Goal: Communication & Community: Share content

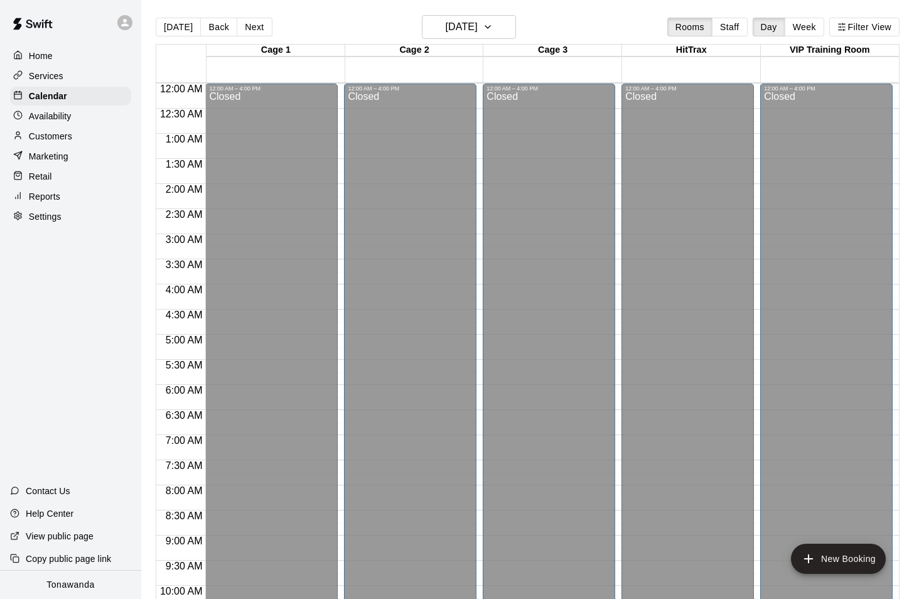
scroll to position [521, 0]
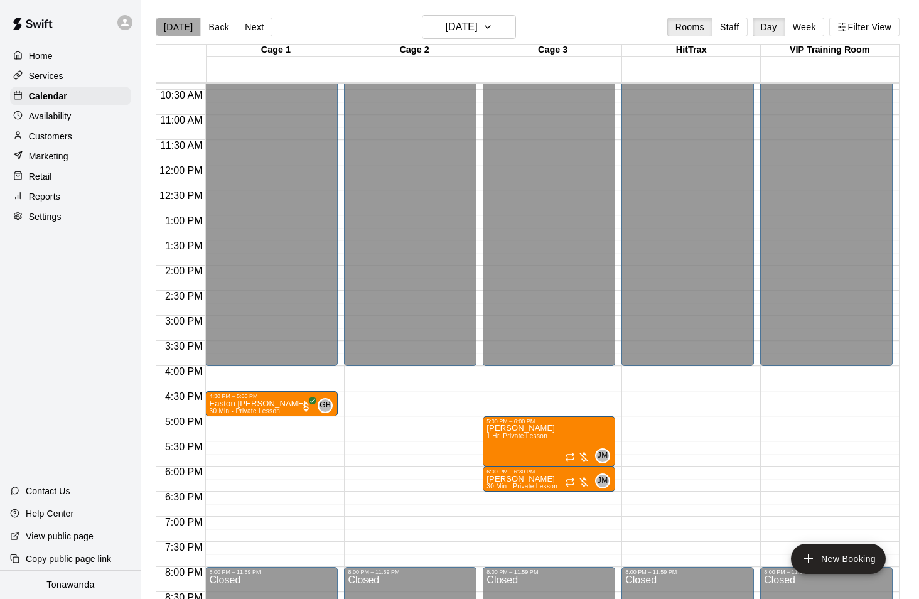
click at [186, 23] on button "[DATE]" at bounding box center [178, 27] width 45 height 19
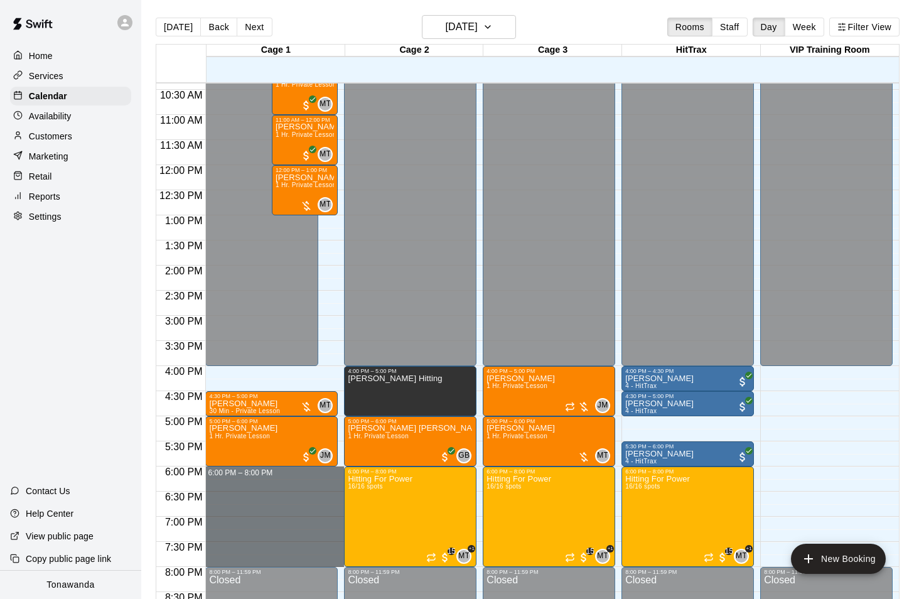
drag, startPoint x: 254, startPoint y: 472, endPoint x: 259, endPoint y: 563, distance: 90.6
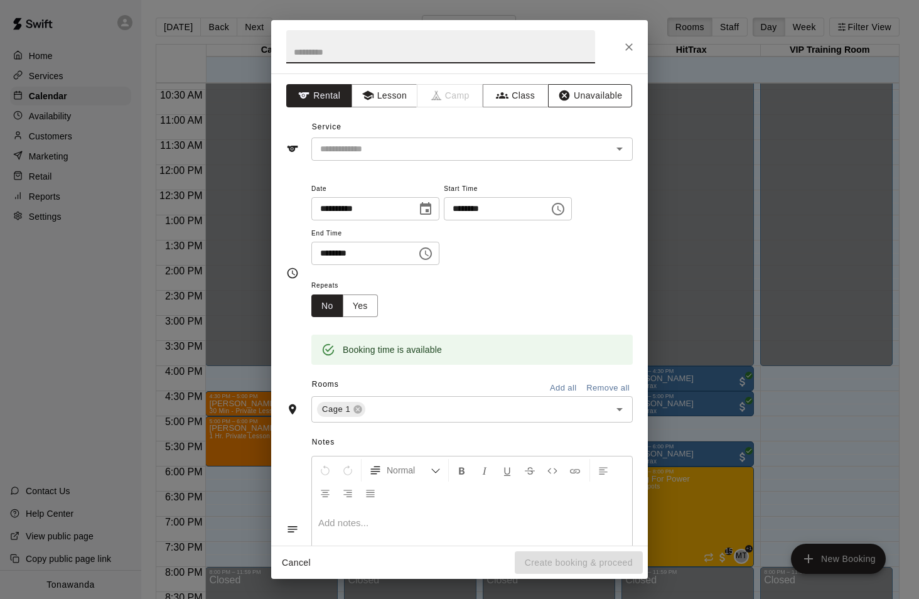
click at [597, 106] on button "Unavailable" at bounding box center [590, 95] width 84 height 23
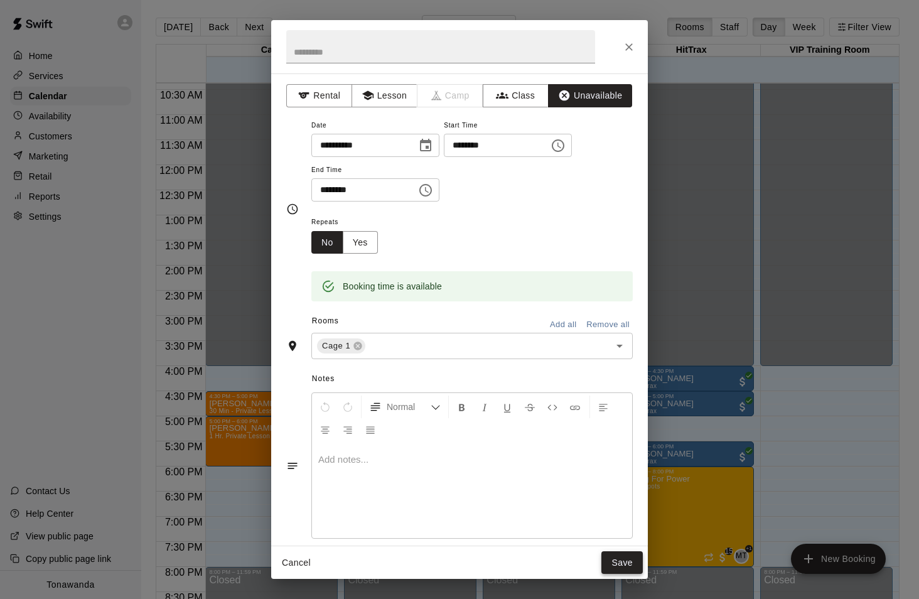
click at [623, 559] on button "Save" at bounding box center [622, 562] width 41 height 23
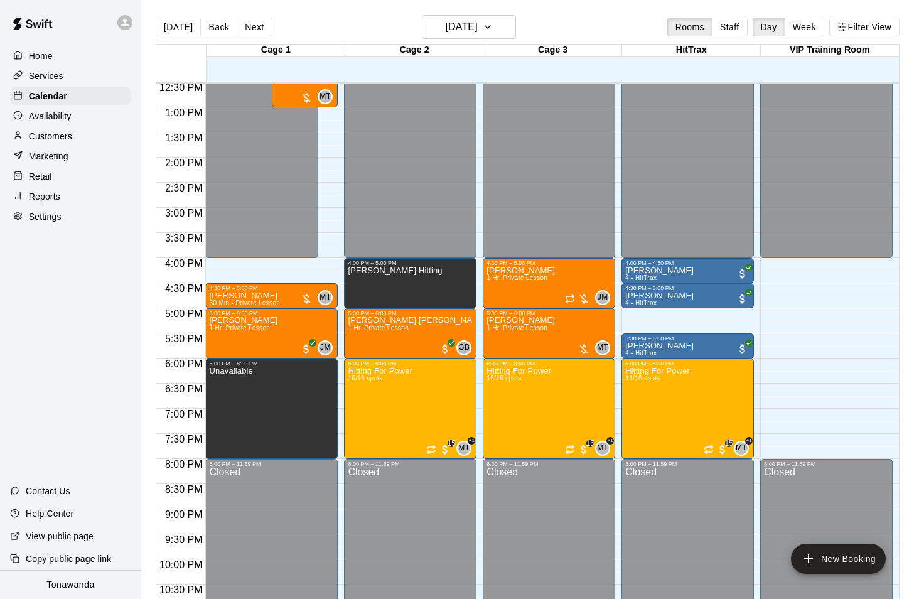
scroll to position [630, 0]
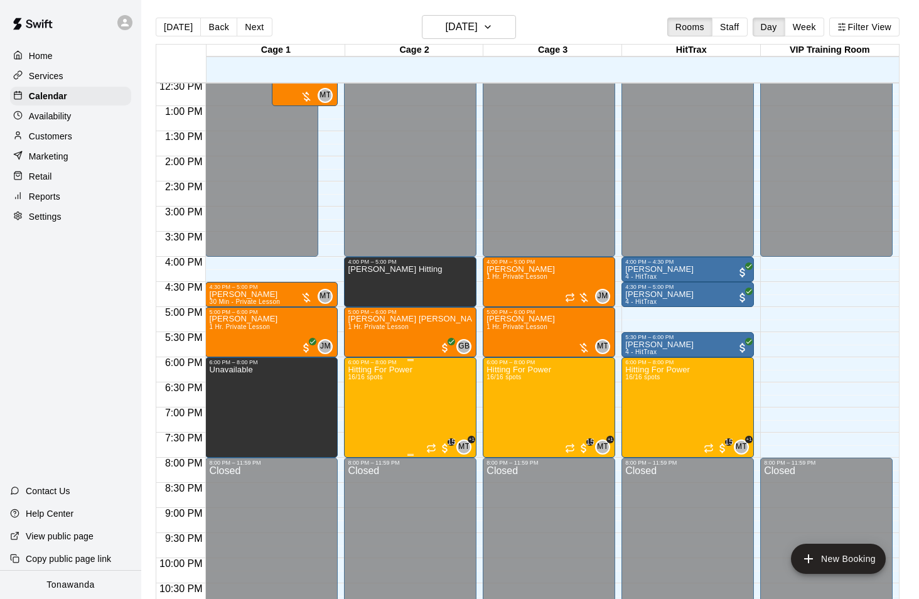
click at [362, 437] on icon "delete" at bounding box center [361, 438] width 9 height 11
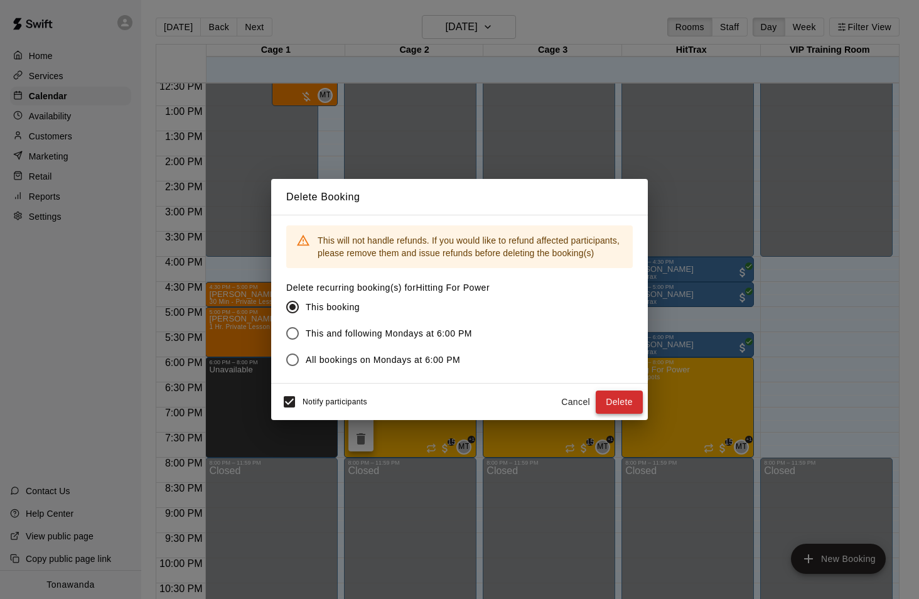
click at [630, 406] on button "Delete" at bounding box center [619, 402] width 47 height 23
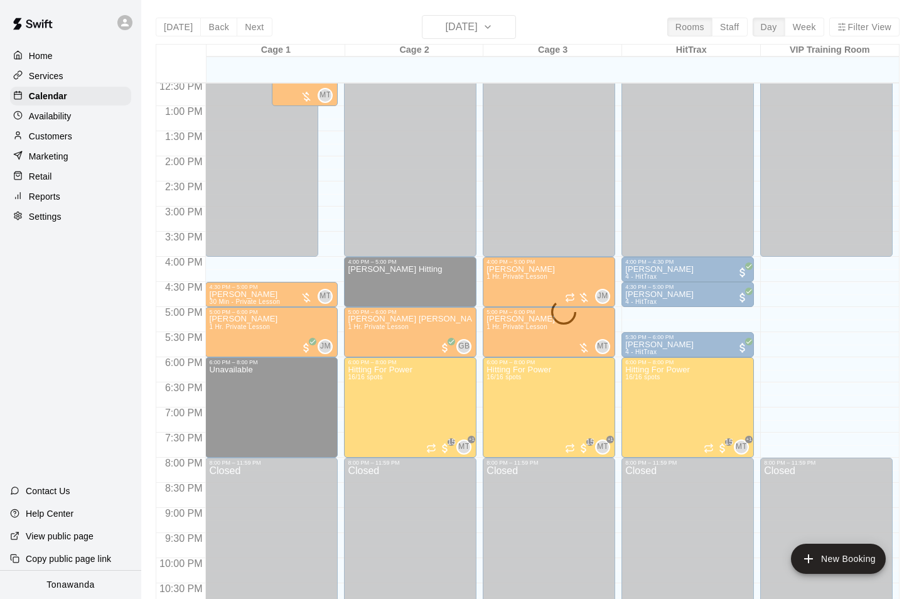
scroll to position [2, 0]
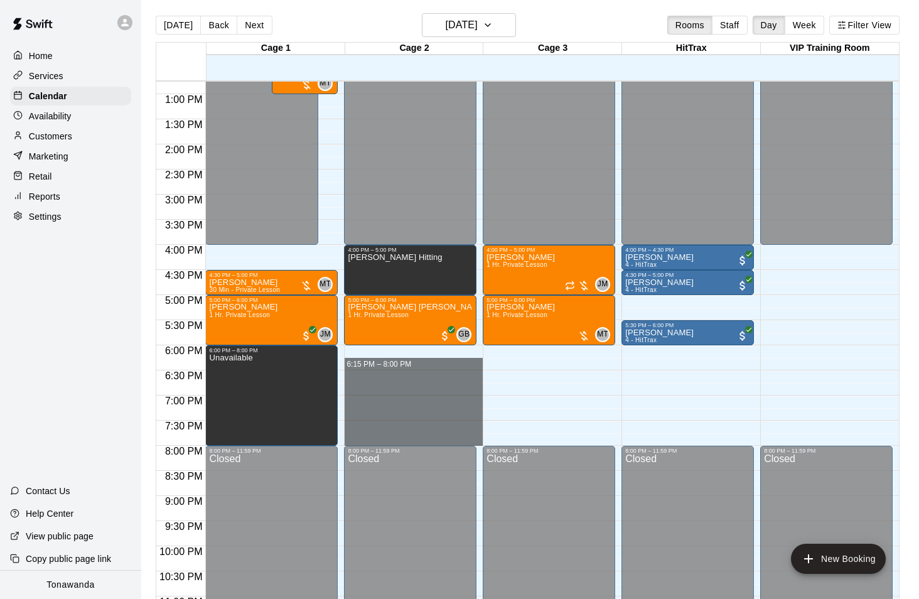
drag, startPoint x: 370, startPoint y: 363, endPoint x: 371, endPoint y: 434, distance: 71.0
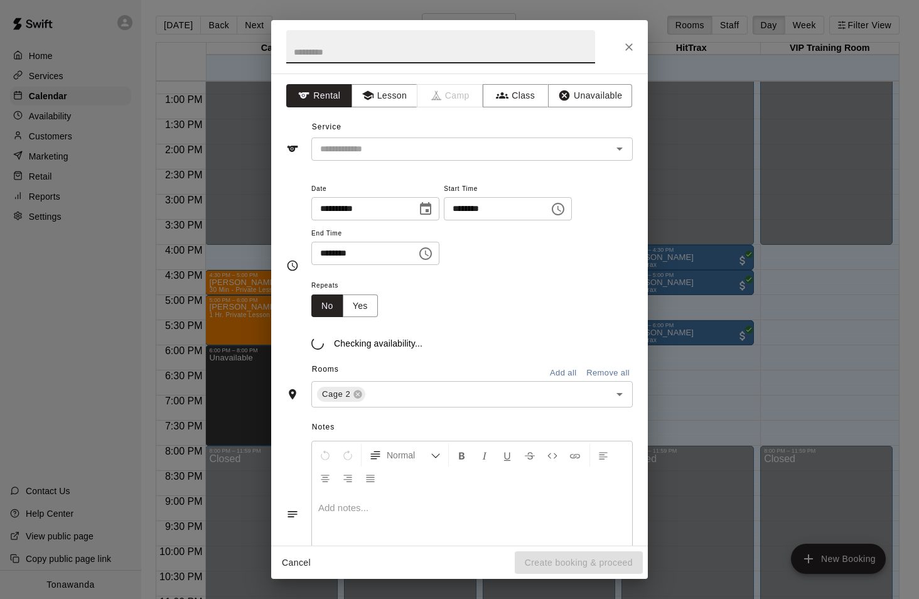
scroll to position [642, 0]
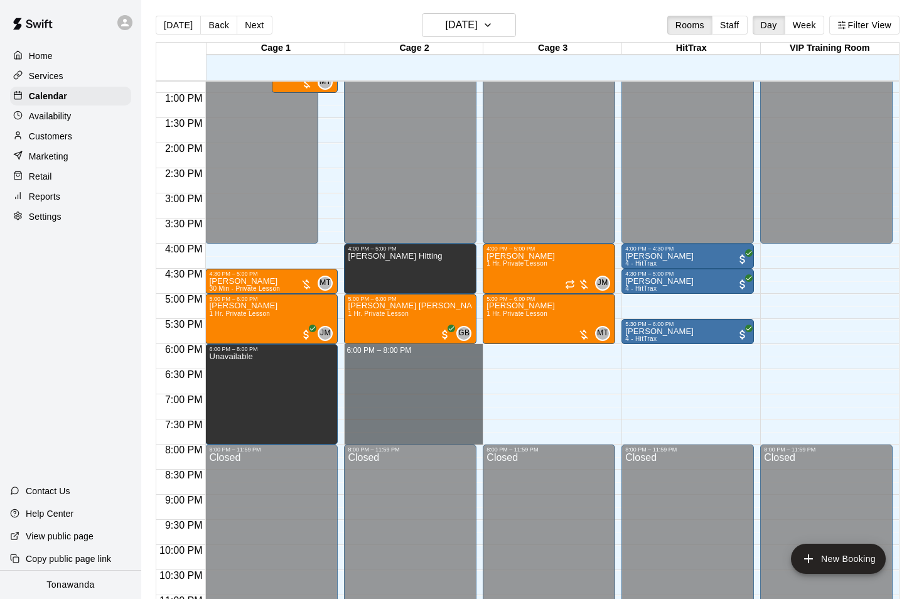
drag, startPoint x: 391, startPoint y: 345, endPoint x: 390, endPoint y: 438, distance: 92.3
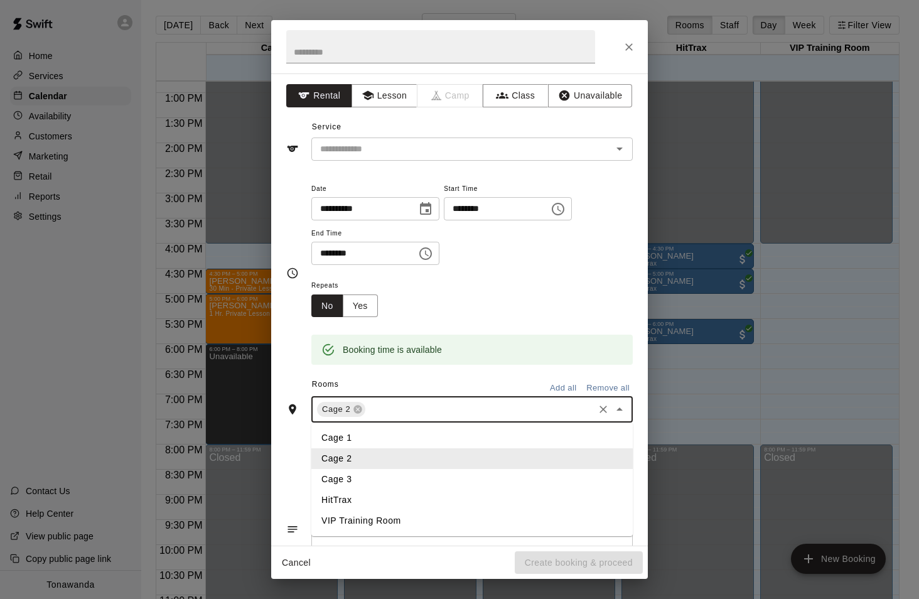
click at [402, 411] on input "text" at bounding box center [479, 410] width 225 height 16
drag, startPoint x: 353, startPoint y: 481, endPoint x: 392, endPoint y: 402, distance: 87.9
click at [353, 481] on li "Cage 3" at bounding box center [471, 479] width 321 height 21
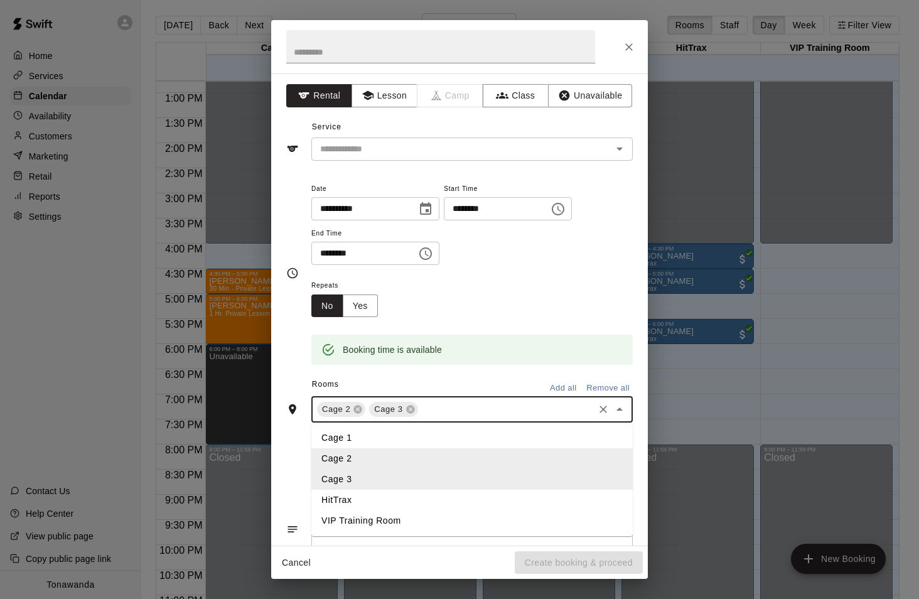
click at [447, 403] on input "text" at bounding box center [506, 410] width 172 height 16
click at [362, 497] on li "HitTrax" at bounding box center [471, 500] width 321 height 21
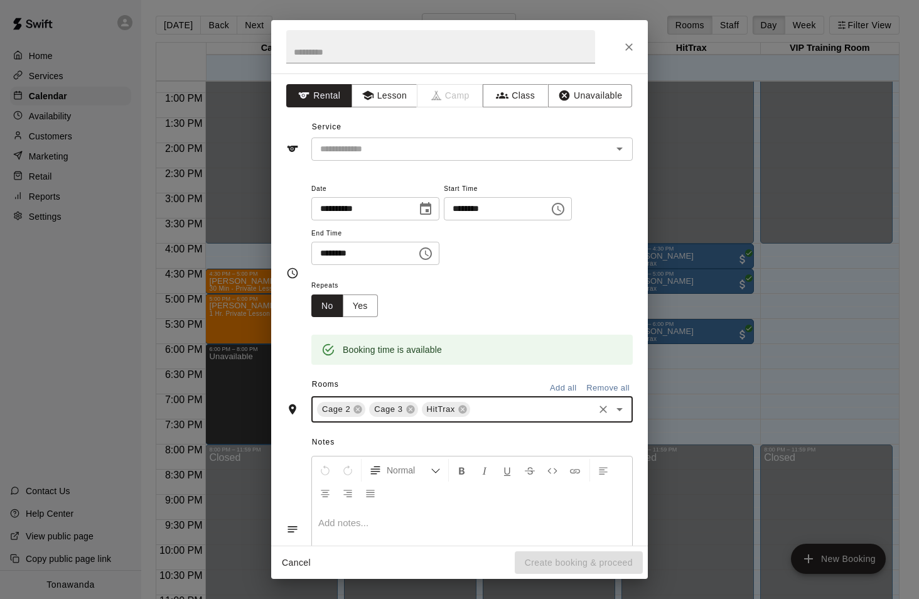
click at [585, 97] on button "Unavailable" at bounding box center [590, 95] width 84 height 23
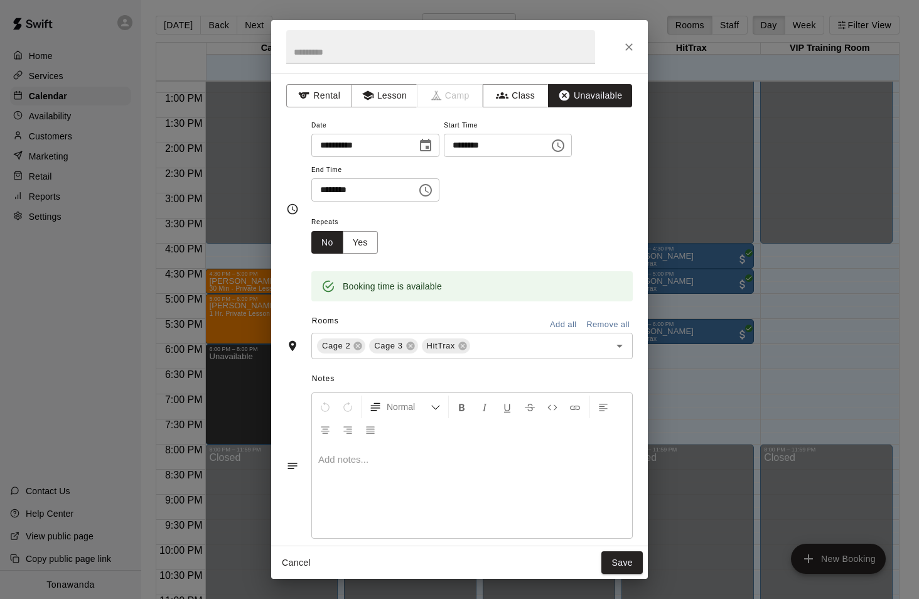
click at [615, 557] on button "Save" at bounding box center [622, 562] width 41 height 23
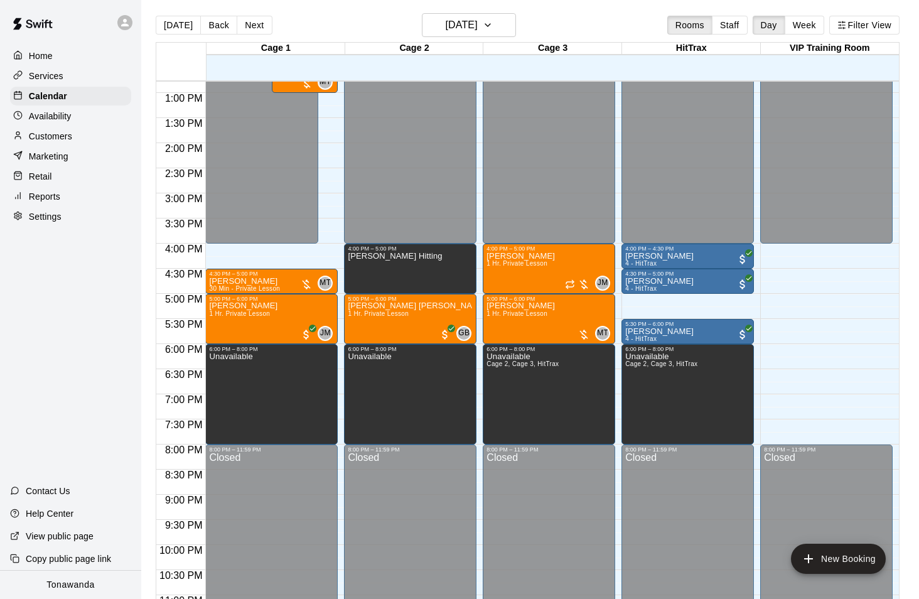
click at [50, 82] on p "Services" at bounding box center [46, 76] width 35 height 13
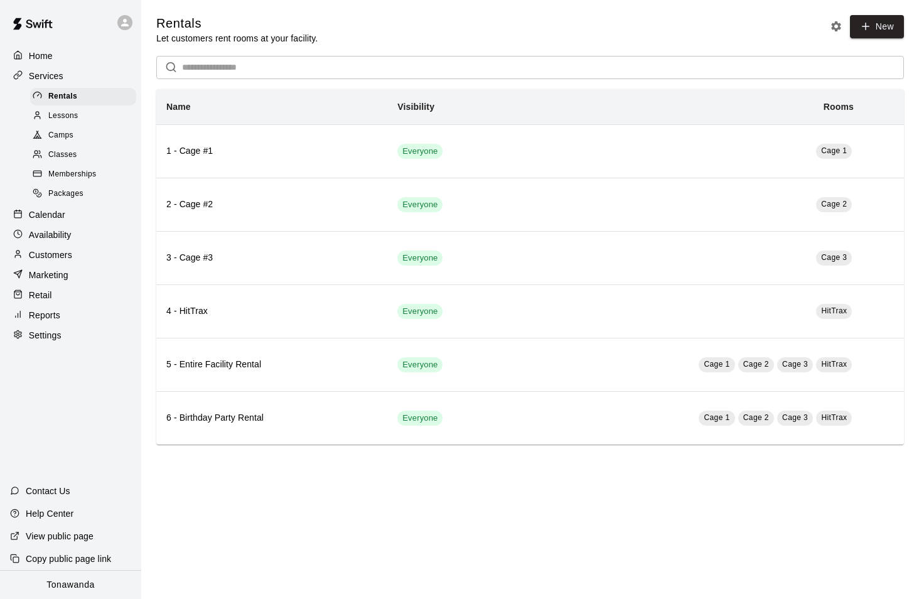
click at [75, 157] on span "Classes" at bounding box center [62, 155] width 28 height 13
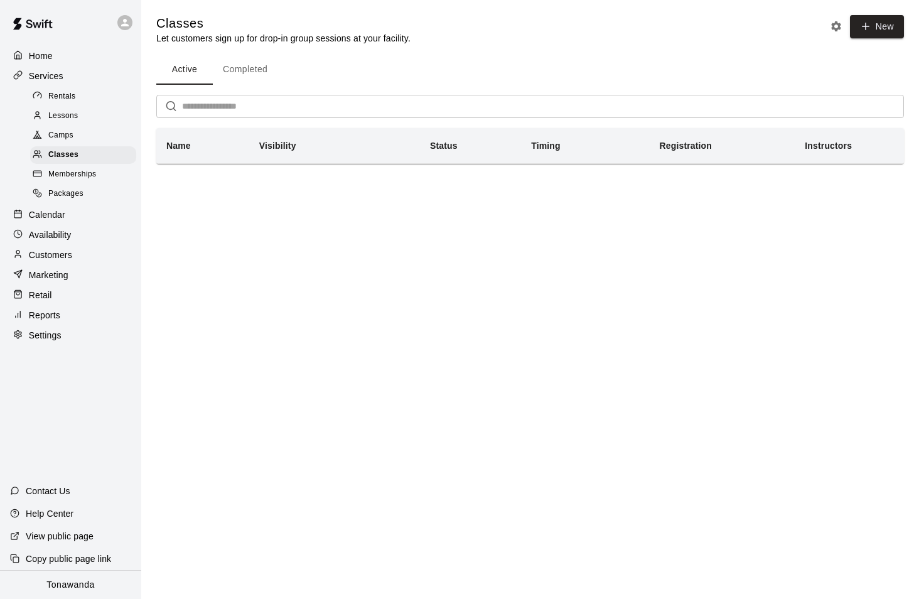
click at [67, 134] on span "Camps" at bounding box center [60, 135] width 25 height 13
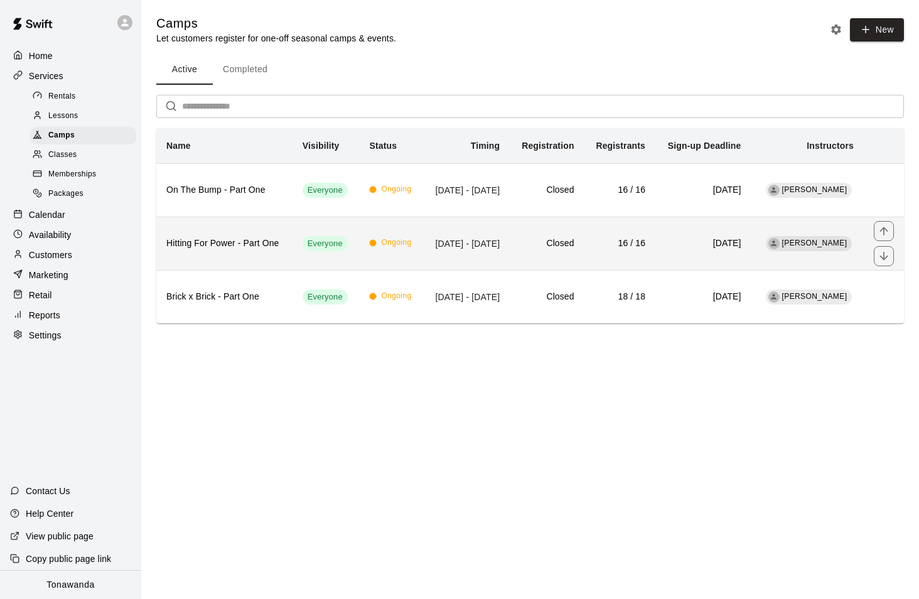
click at [229, 251] on h6 "Hitting For Power - Part One" at bounding box center [224, 244] width 116 height 14
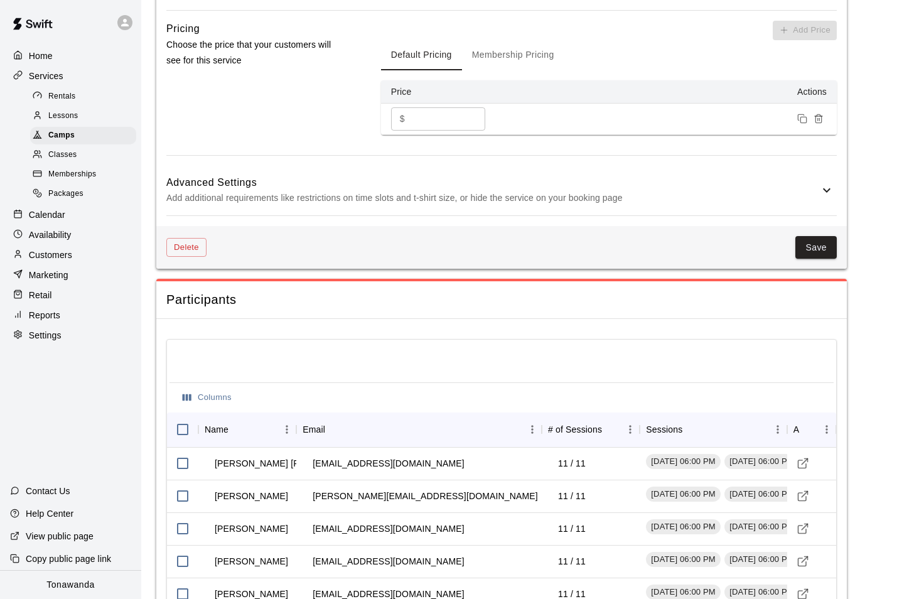
scroll to position [1416, 0]
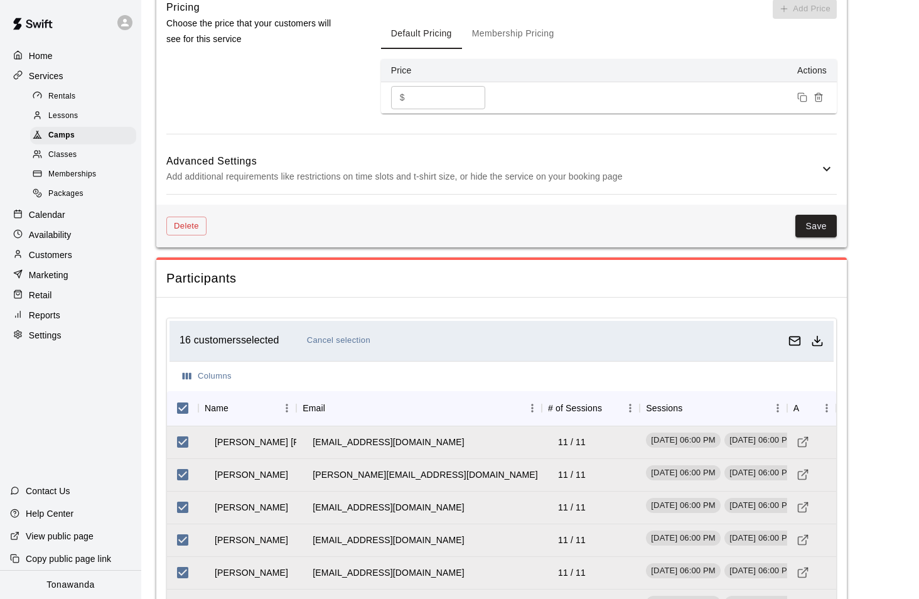
click at [791, 340] on icon "Email customers" at bounding box center [795, 341] width 13 height 13
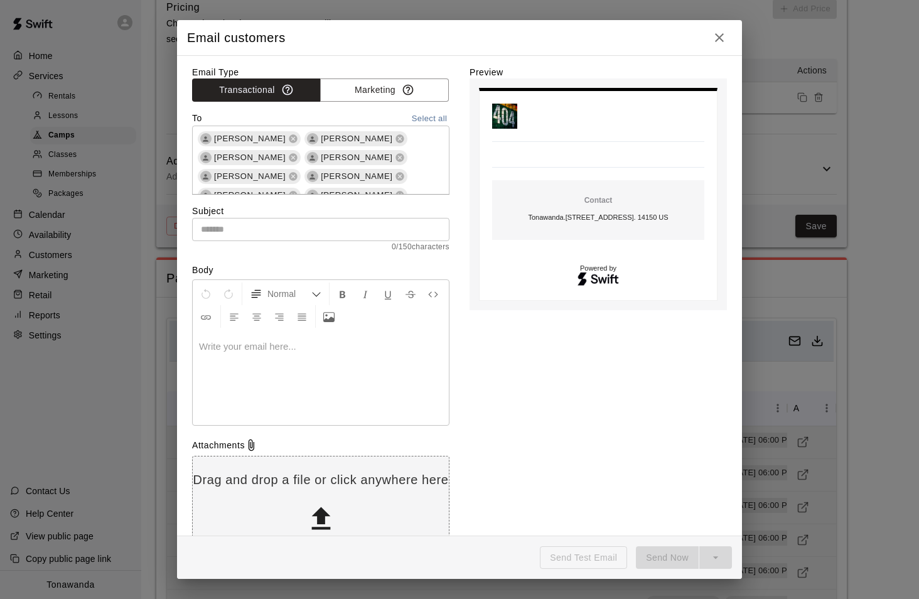
click at [268, 229] on input "text" at bounding box center [320, 229] width 257 height 23
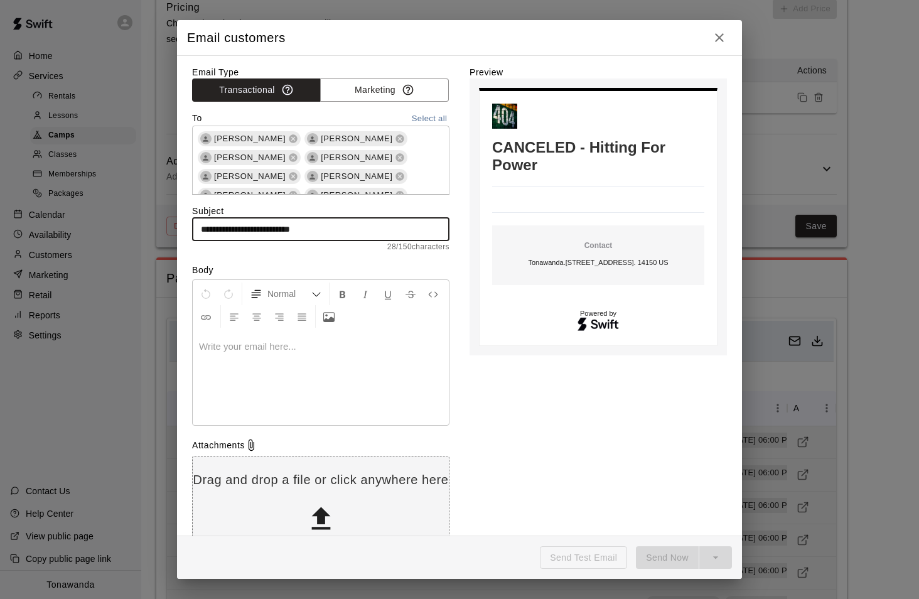
type input "**********"
click at [256, 379] on div at bounding box center [321, 378] width 256 height 94
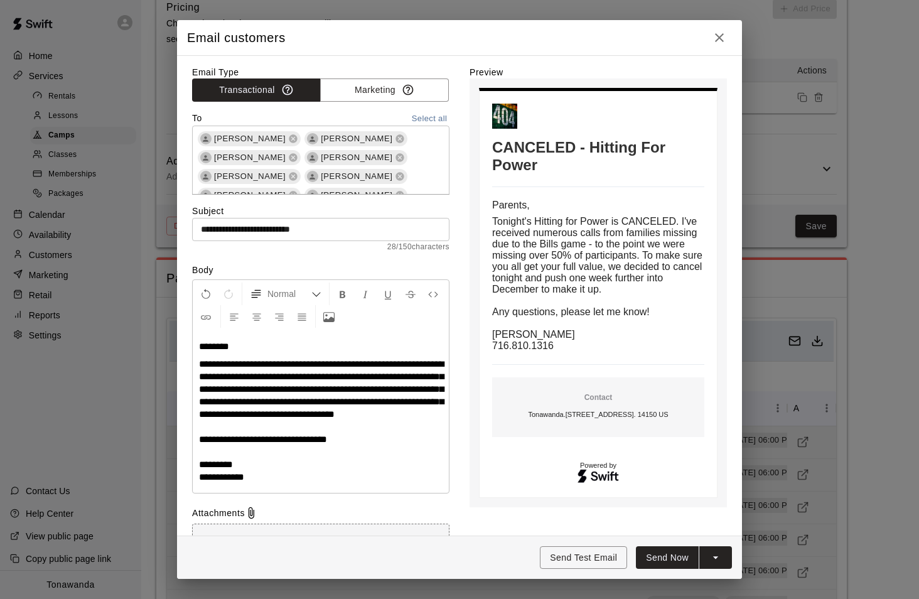
click at [222, 391] on span "**********" at bounding box center [321, 389] width 245 height 60
click at [673, 556] on button "Send Now" at bounding box center [667, 557] width 63 height 23
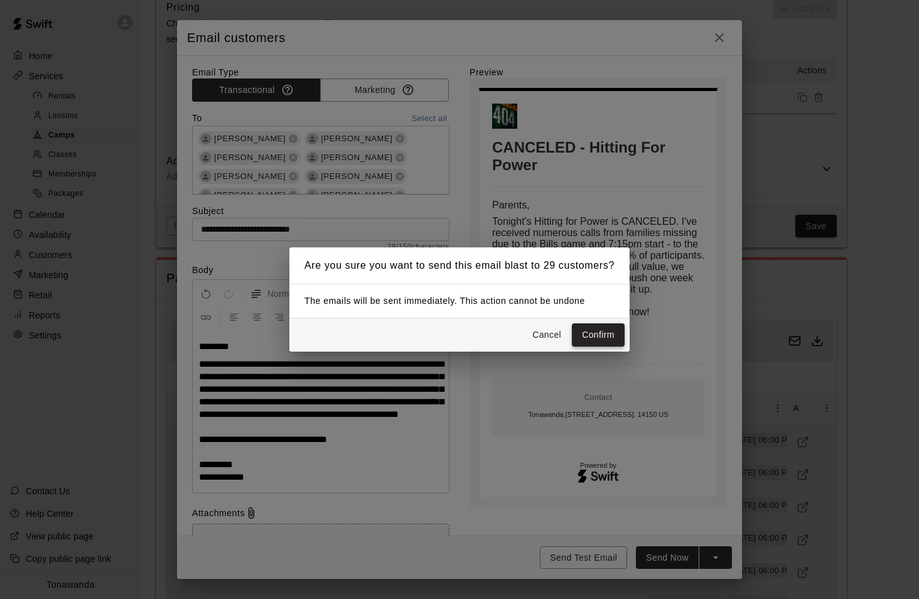
click at [605, 338] on button "Confirm" at bounding box center [598, 334] width 53 height 23
